Goal: Obtain resource: Obtain resource

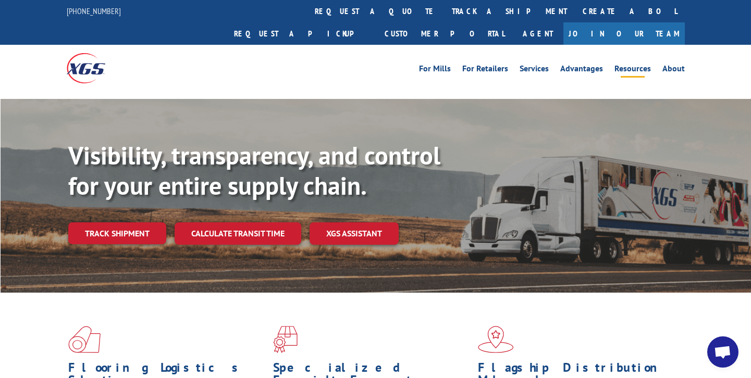
click at [631, 65] on link "Resources" at bounding box center [632, 70] width 36 height 11
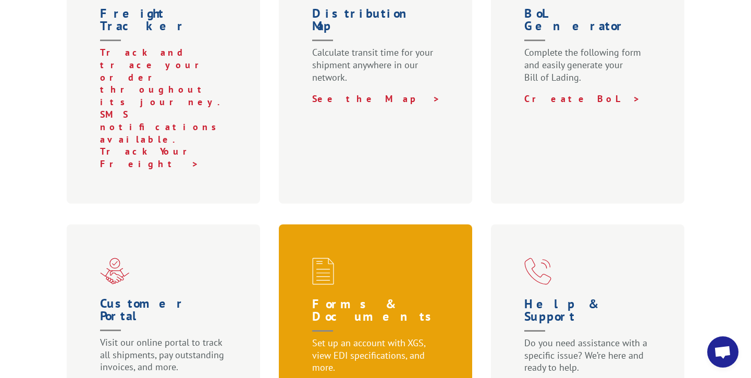
scroll to position [469, 0]
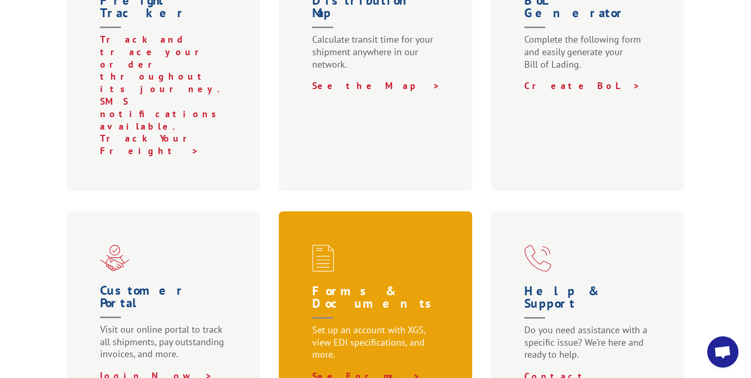
click at [333, 324] on p "Set up an account with XGS, view EDI specifications, and more." at bounding box center [377, 347] width 131 height 46
click at [332, 370] on link "See Forms >" at bounding box center [366, 376] width 108 height 12
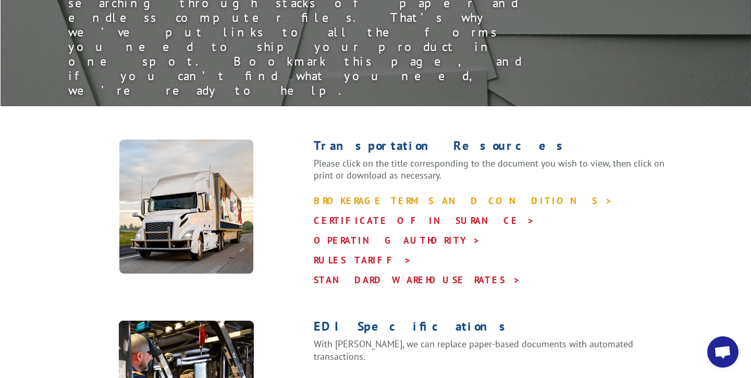
scroll to position [208, 0]
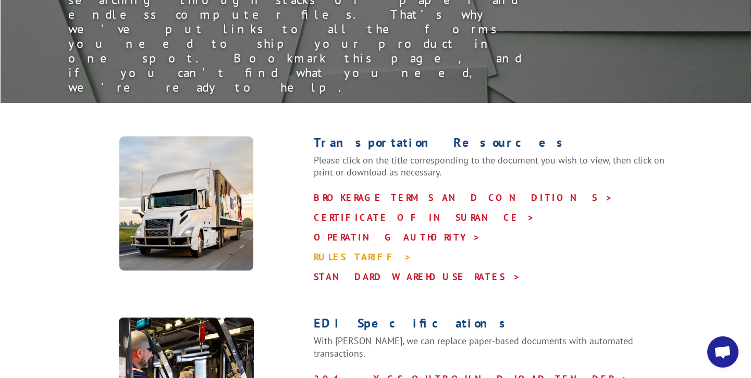
click at [369, 251] on link "RULES TARIFF >" at bounding box center [363, 257] width 98 height 12
